Goal: Task Accomplishment & Management: Use online tool/utility

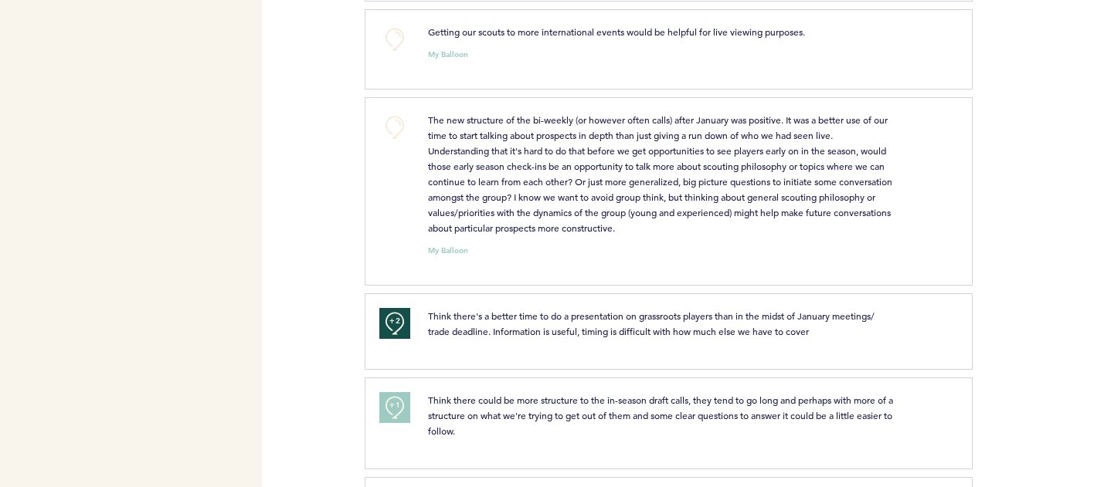
scroll to position [713, 0]
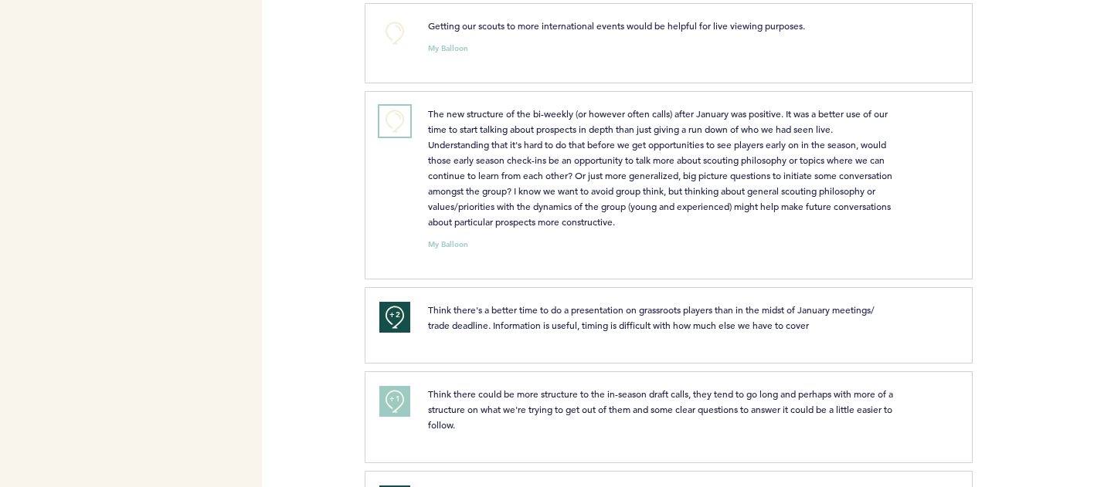
click at [400, 129] on button "+0" at bounding box center [394, 121] width 31 height 31
click at [390, 137] on button "+1" at bounding box center [394, 121] width 31 height 31
click at [390, 137] on button "+2" at bounding box center [394, 121] width 31 height 31
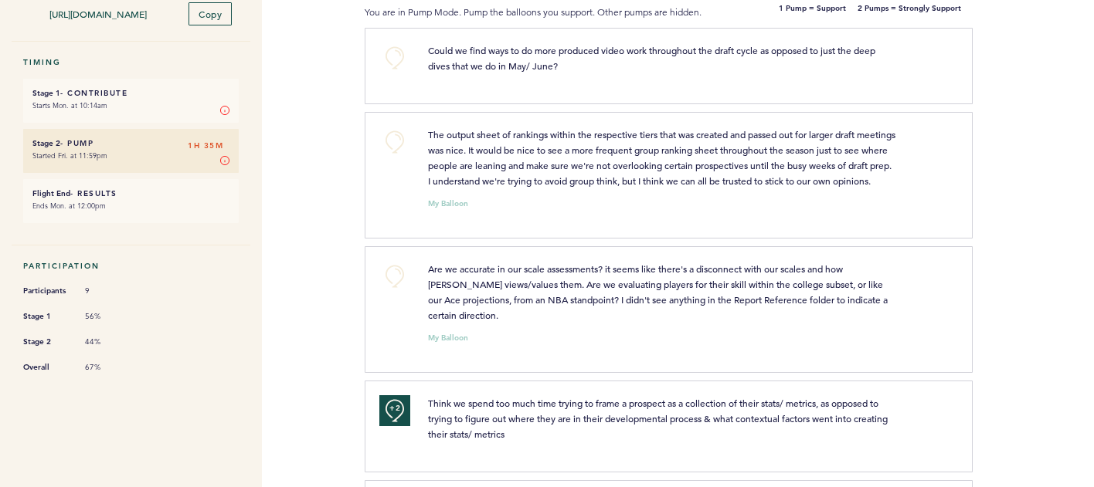
scroll to position [0, 0]
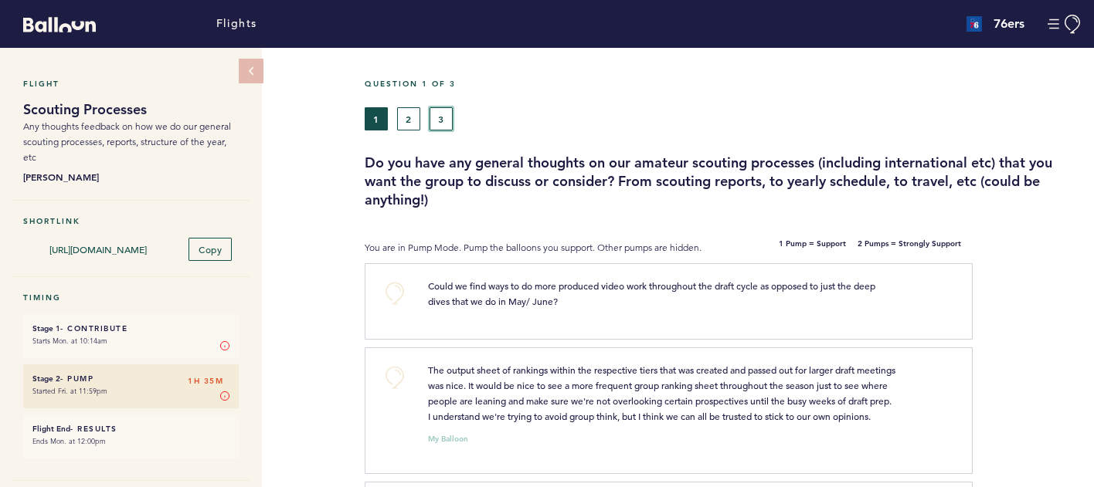
click at [437, 124] on button "3" at bounding box center [440, 118] width 23 height 23
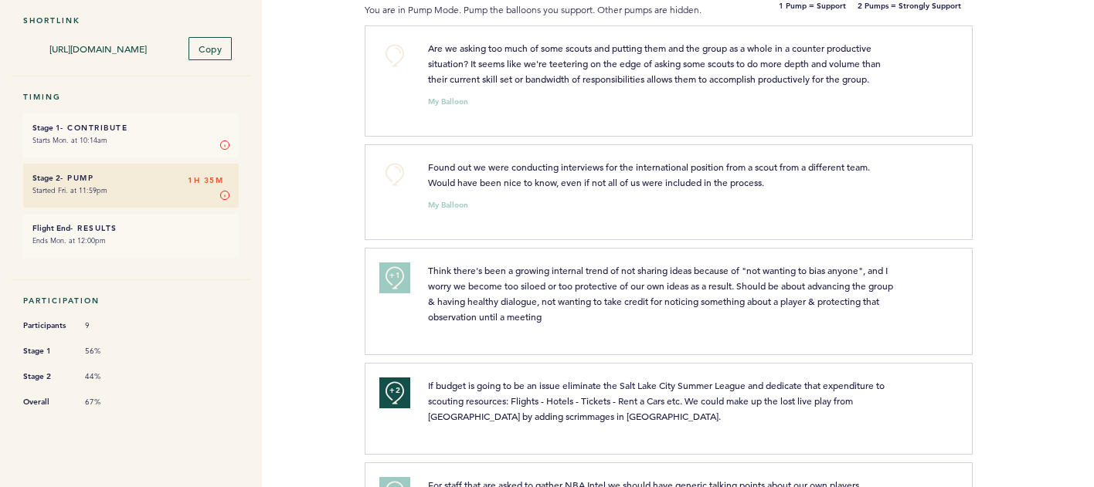
scroll to position [186, 0]
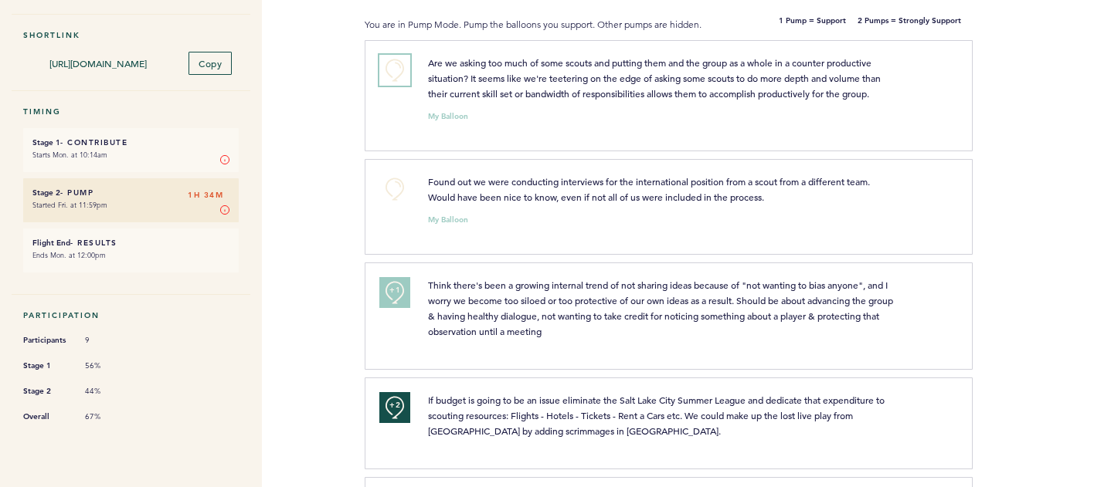
click at [396, 70] on button "+0" at bounding box center [394, 70] width 31 height 31
click at [396, 70] on span "+1" at bounding box center [394, 67] width 11 height 15
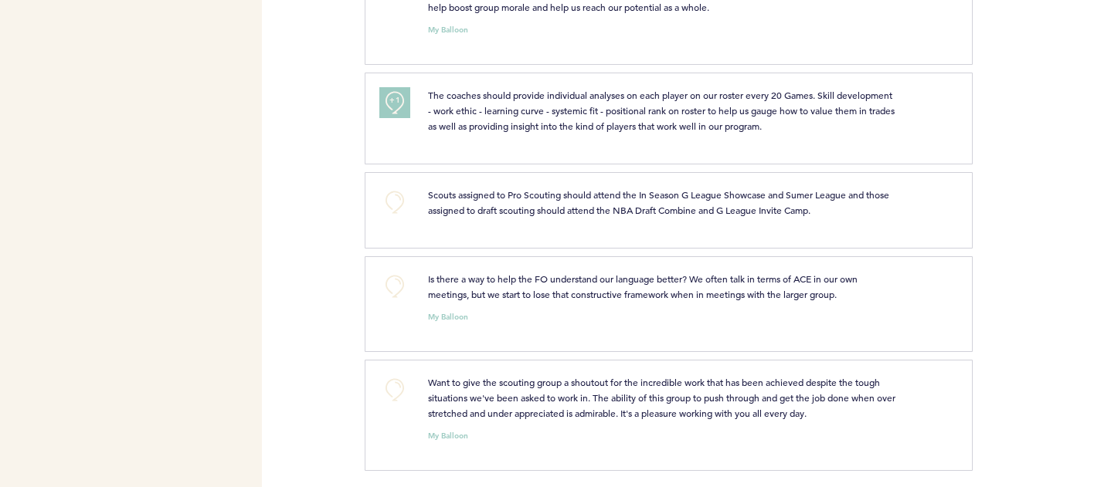
scroll to position [894, 0]
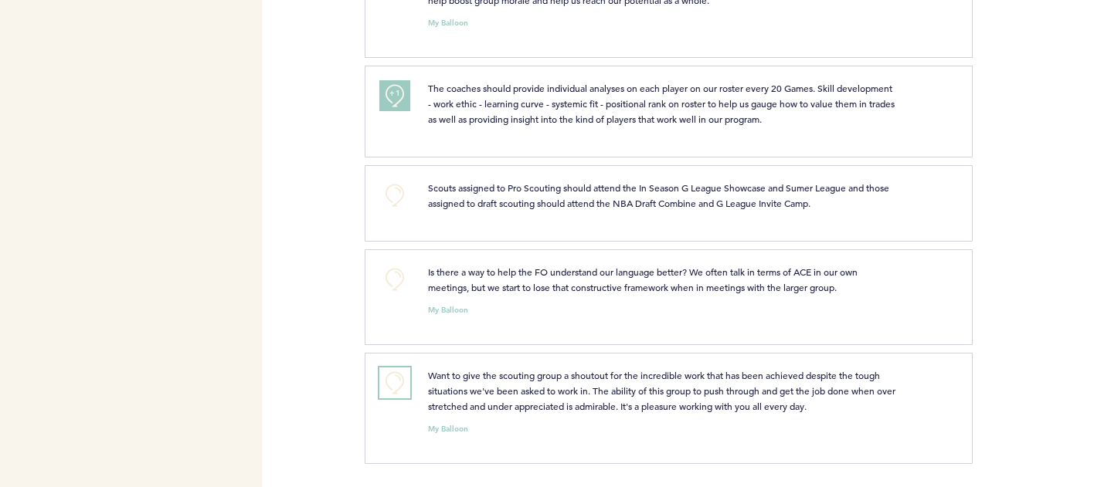
click at [398, 392] on button "+0" at bounding box center [394, 383] width 31 height 31
click at [398, 392] on button "+1" at bounding box center [394, 383] width 31 height 31
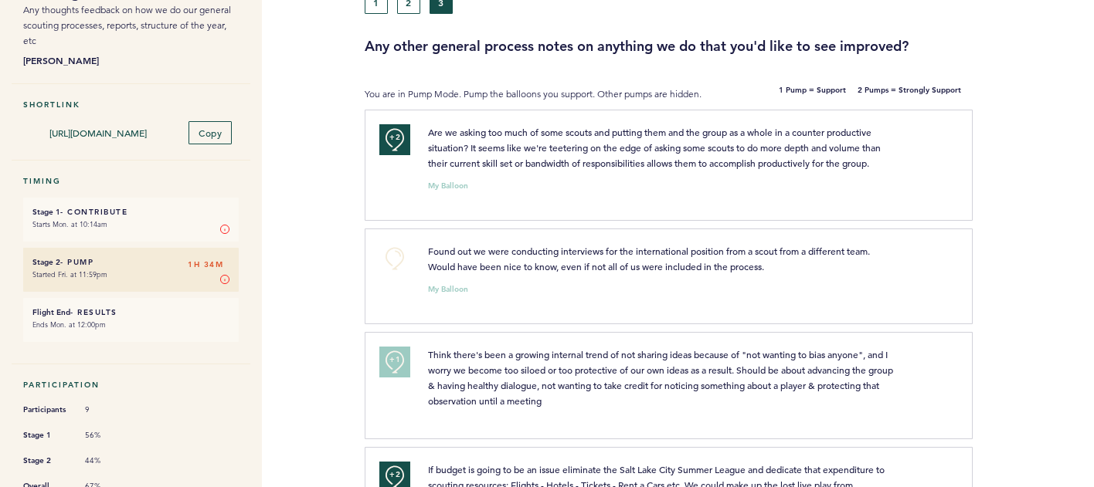
scroll to position [110, 0]
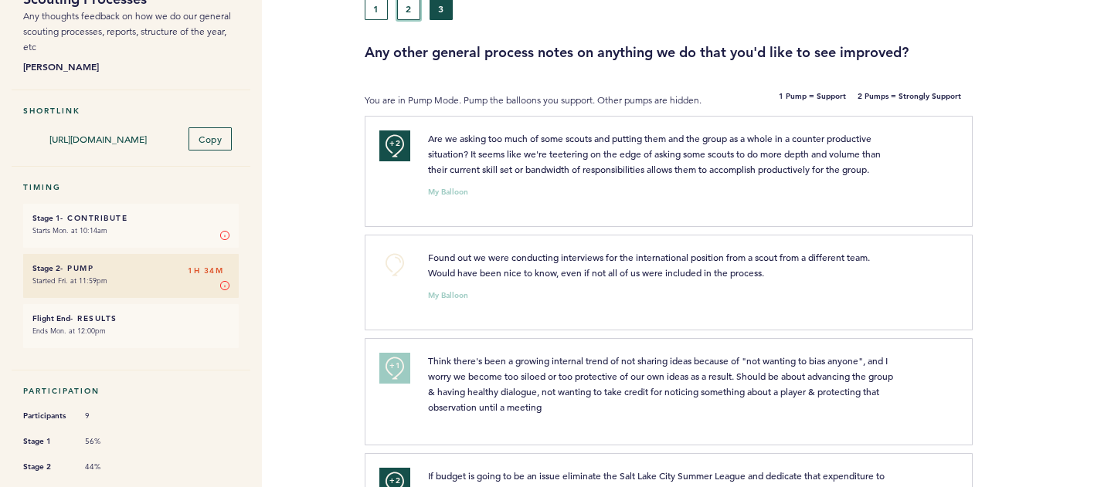
click at [405, 7] on button "2" at bounding box center [408, 8] width 23 height 23
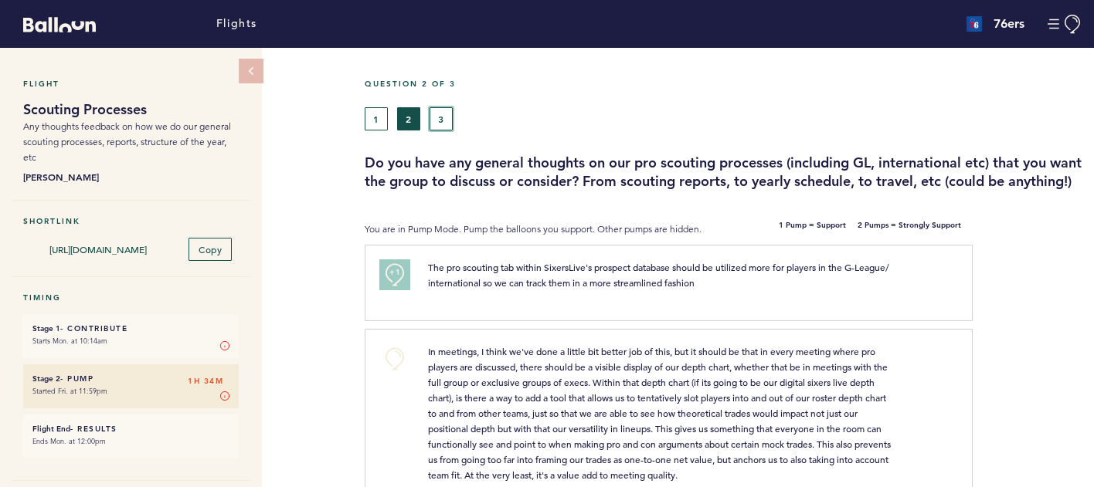
click at [439, 107] on button "3" at bounding box center [440, 118] width 23 height 23
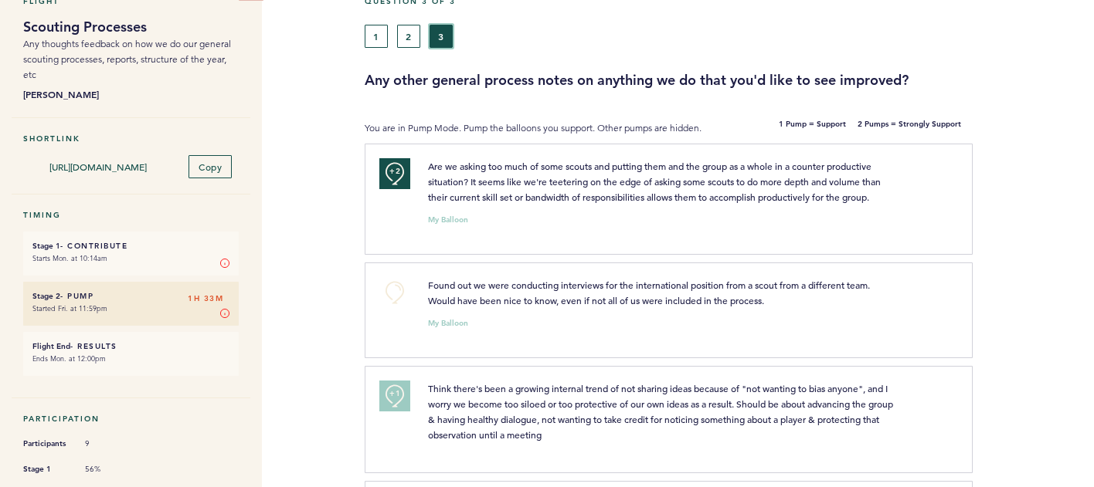
scroll to position [73, 0]
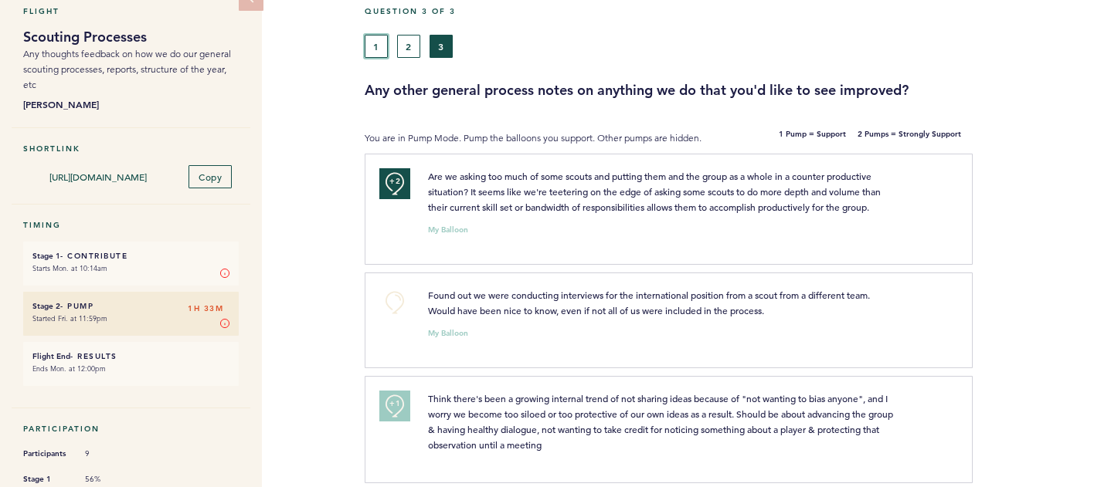
click at [378, 54] on button "1" at bounding box center [376, 46] width 23 height 23
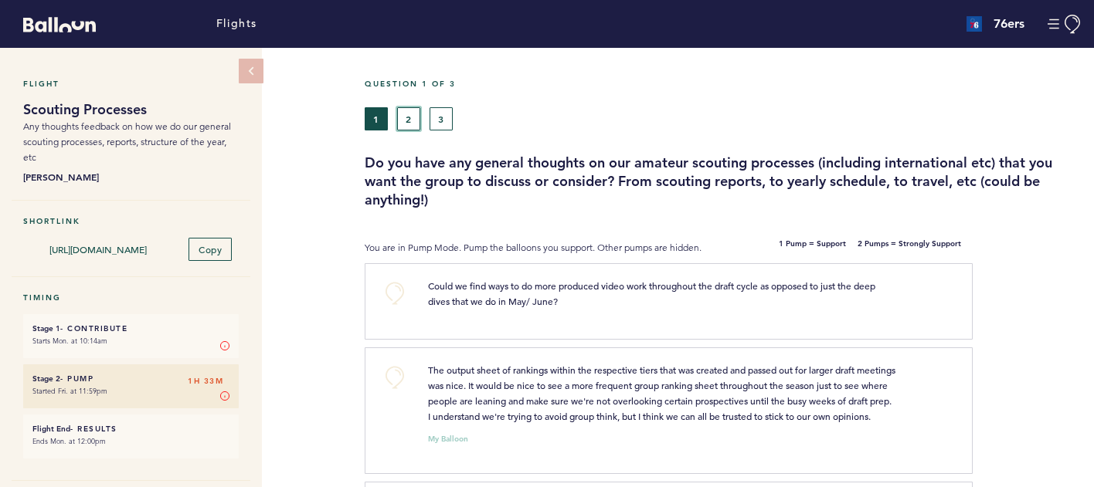
click at [410, 119] on button "2" at bounding box center [408, 118] width 23 height 23
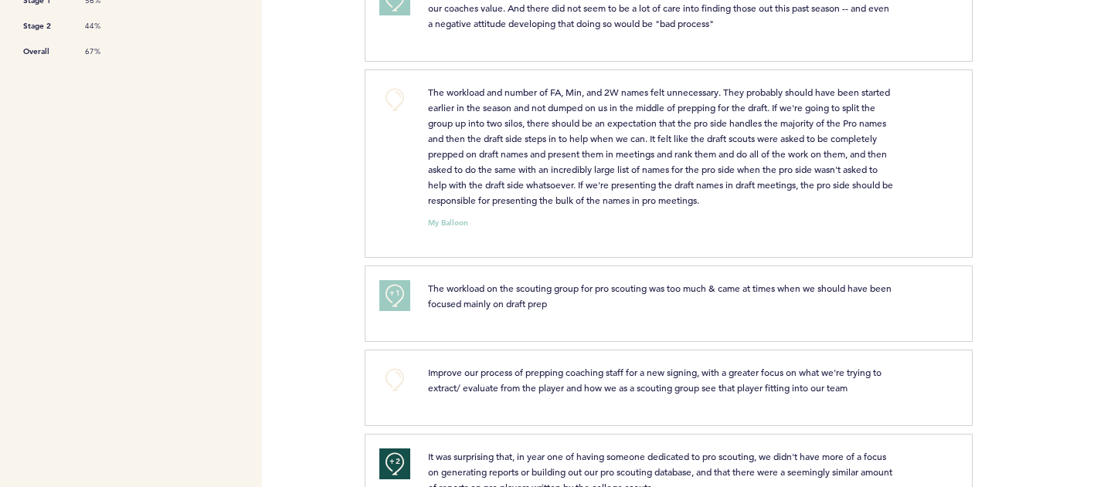
scroll to position [553, 0]
click at [386, 310] on button "+1" at bounding box center [394, 294] width 31 height 31
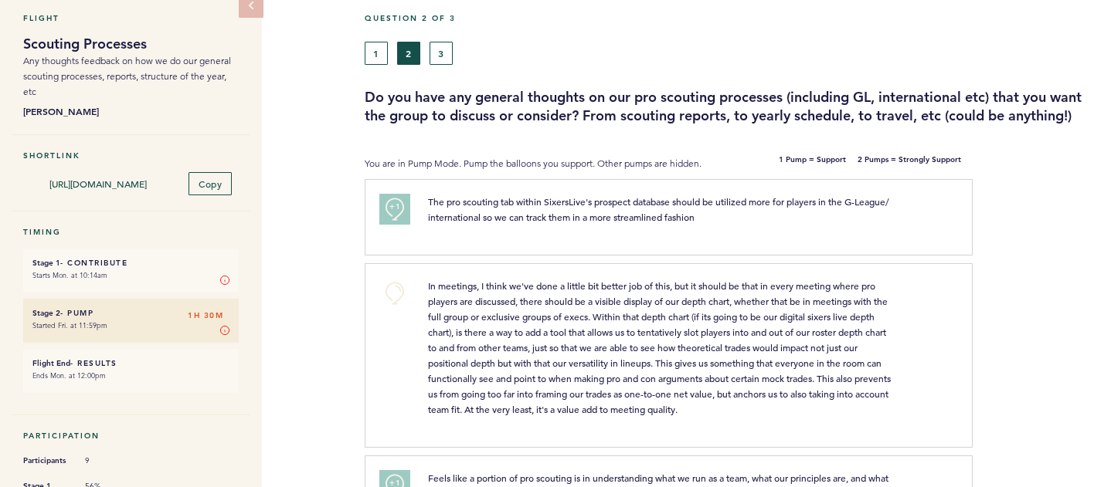
scroll to position [79, 0]
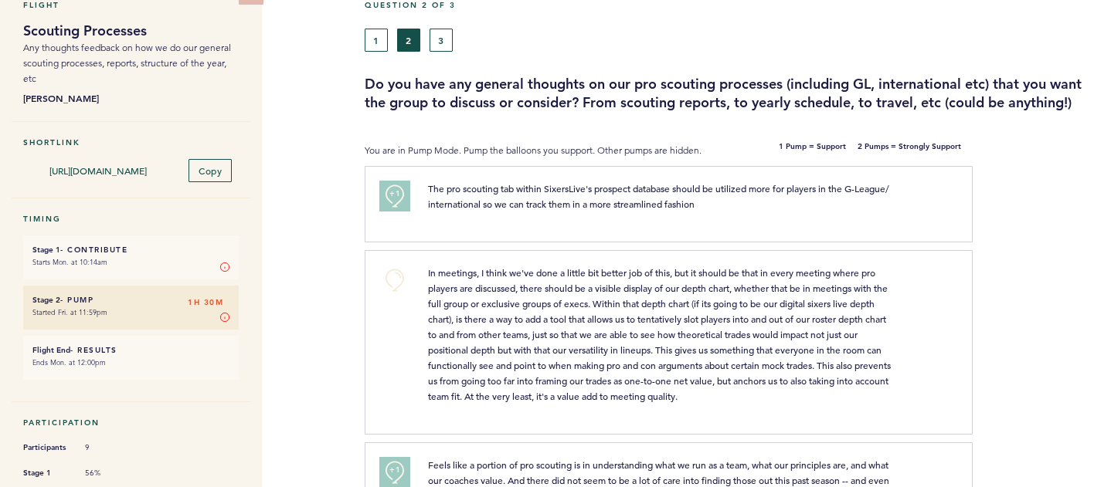
click at [455, 36] on div "1 2 3" at bounding box center [631, 40] width 532 height 23
click at [429, 41] on div "1 2 3" at bounding box center [631, 40] width 532 height 23
click at [449, 41] on button "3" at bounding box center [440, 40] width 23 height 23
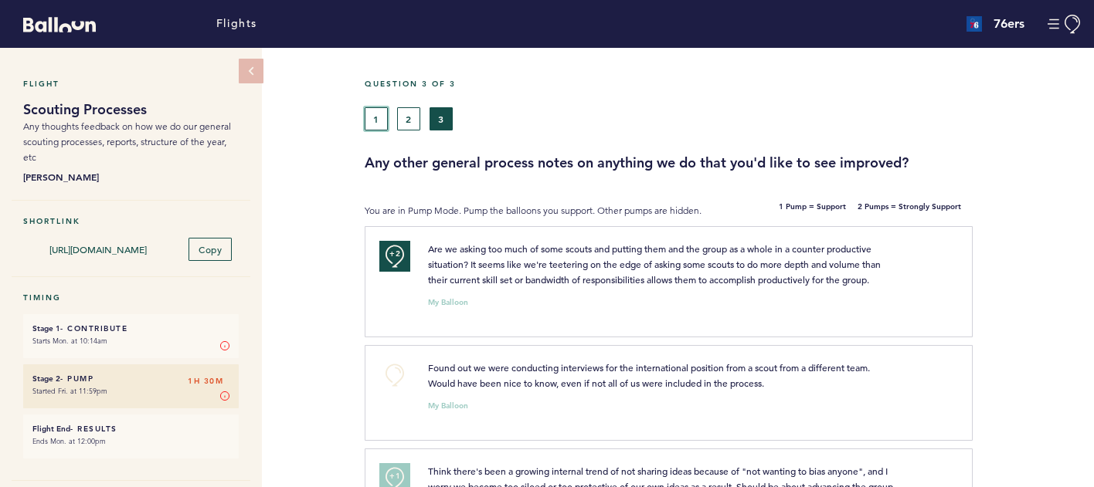
click at [374, 118] on button "1" at bounding box center [376, 118] width 23 height 23
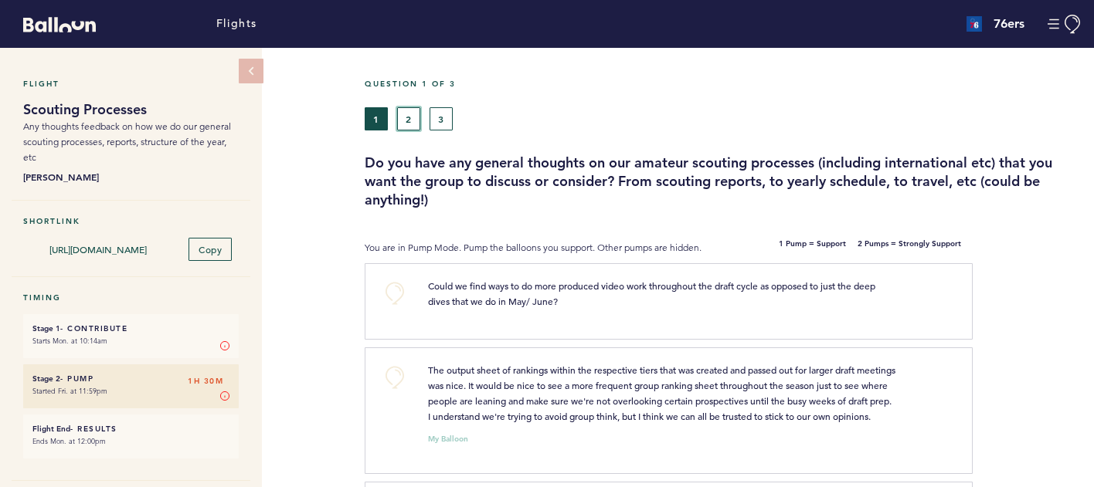
click at [405, 124] on button "2" at bounding box center [408, 118] width 23 height 23
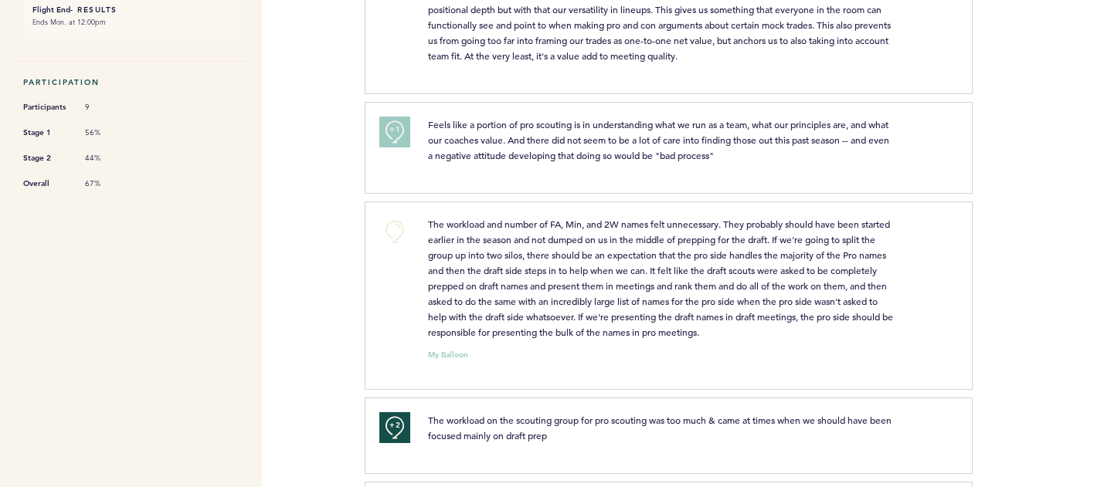
scroll to position [428, 0]
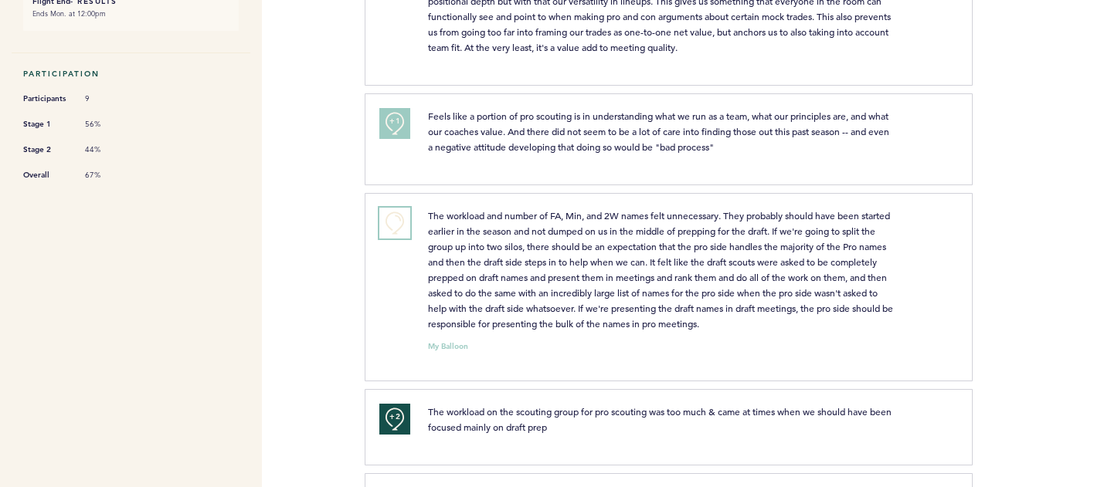
click at [393, 239] on button "+0" at bounding box center [394, 223] width 31 height 31
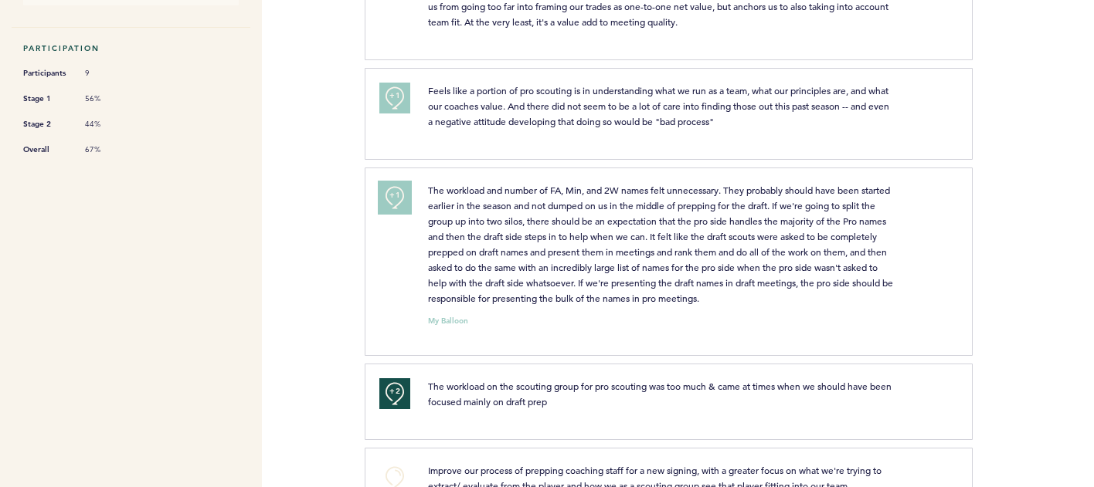
scroll to position [458, 0]
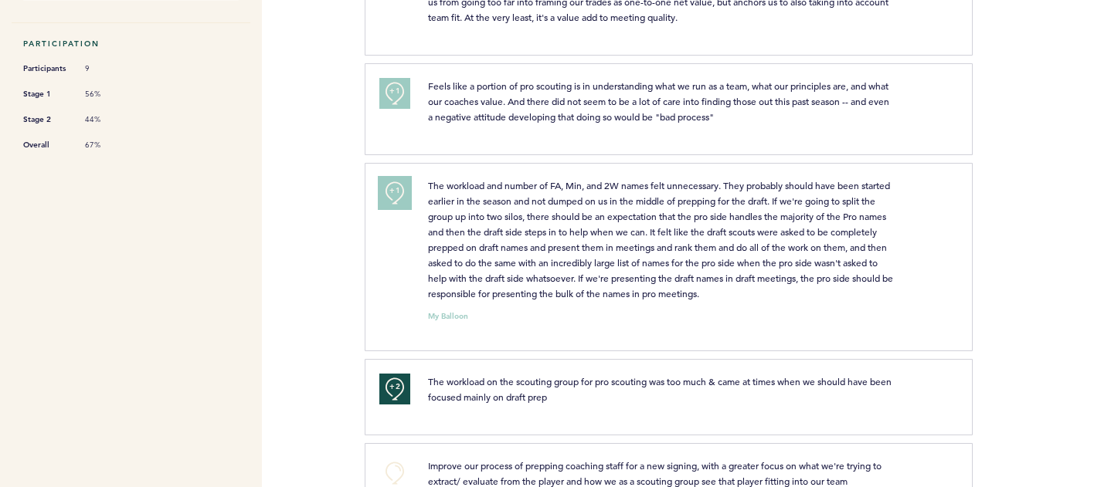
click at [404, 195] on button "+1" at bounding box center [394, 193] width 31 height 31
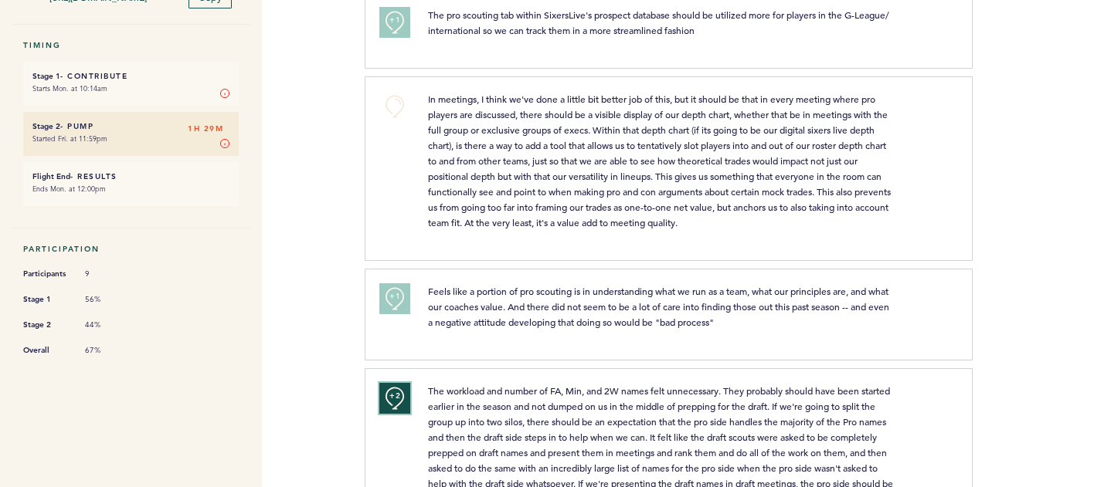
scroll to position [0, 0]
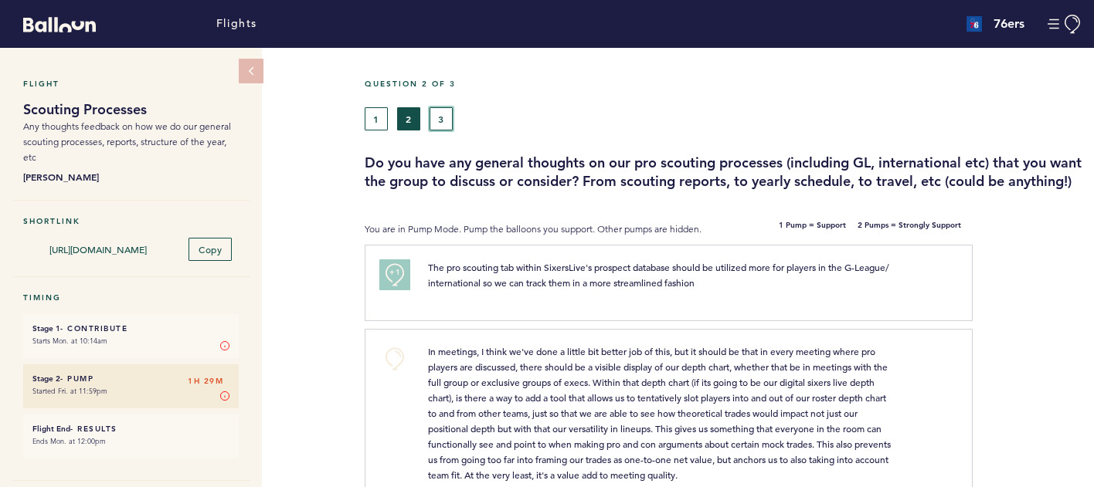
click at [442, 111] on button "3" at bounding box center [440, 118] width 23 height 23
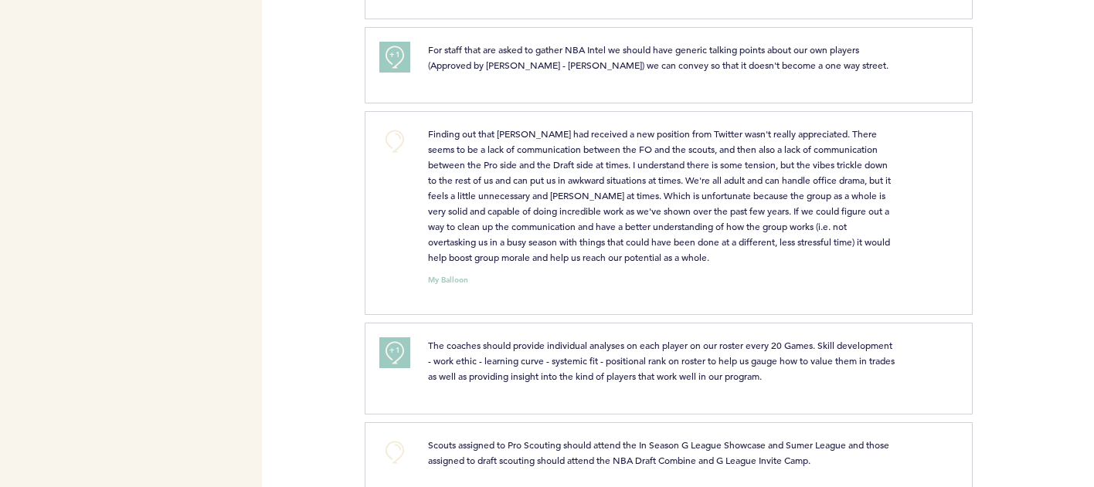
scroll to position [639, 0]
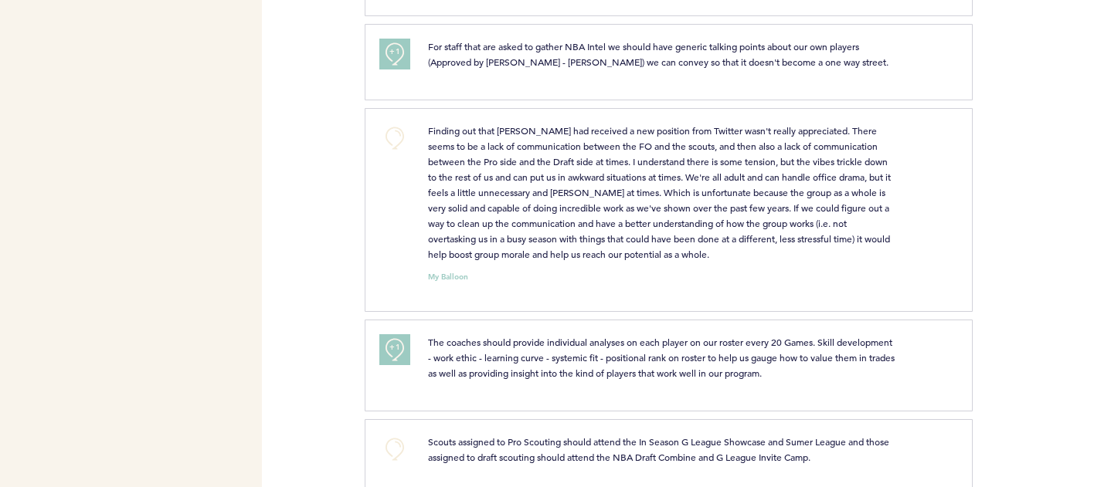
click at [406, 122] on div "+0 Finding out that Peter had received a new position from Twitter wasn't reall…" at bounding box center [669, 210] width 608 height 204
click at [395, 142] on button "+0" at bounding box center [394, 138] width 31 height 31
click at [385, 144] on button "+1" at bounding box center [394, 138] width 31 height 31
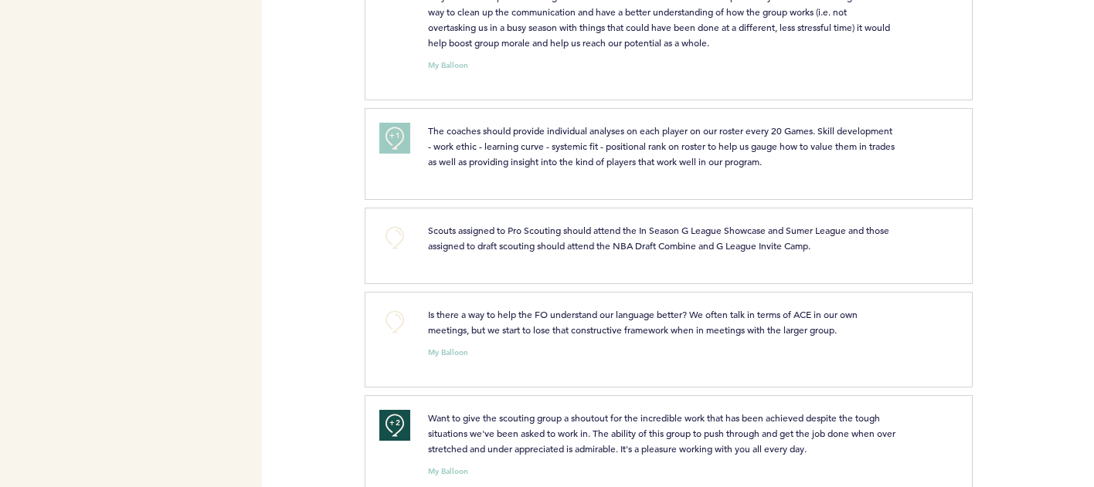
scroll to position [894, 0]
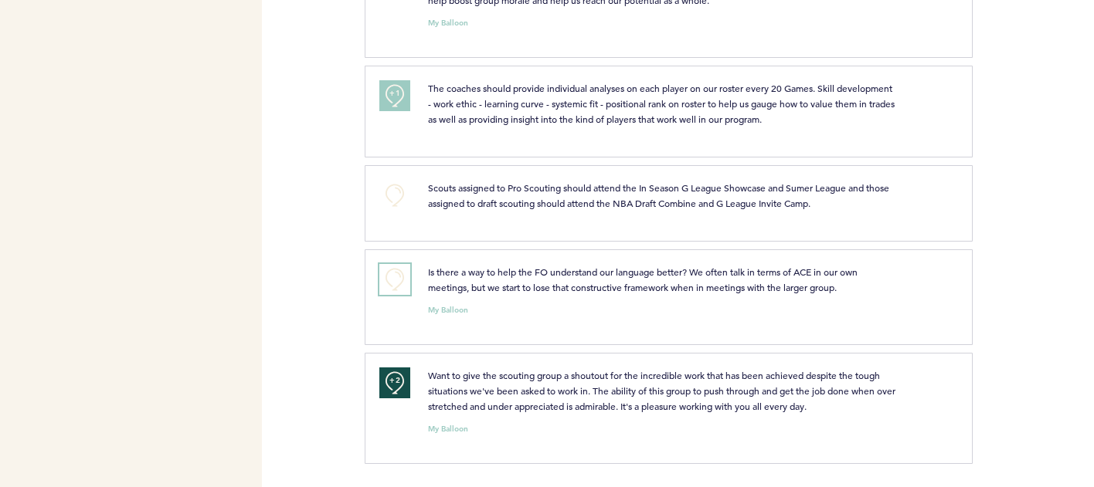
click at [379, 277] on button "+0" at bounding box center [394, 279] width 31 height 31
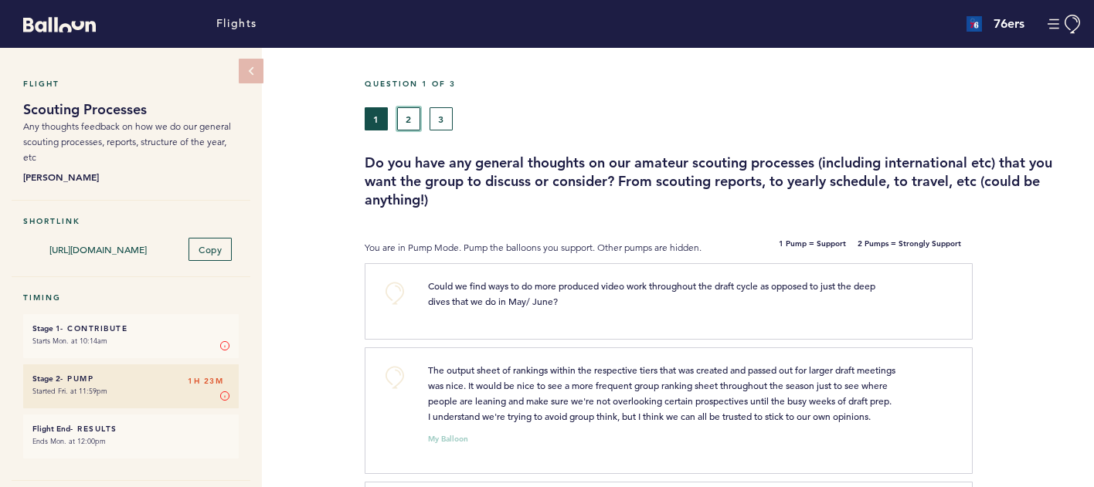
click at [409, 123] on button "2" at bounding box center [408, 118] width 23 height 23
